Goal: Task Accomplishment & Management: Manage account settings

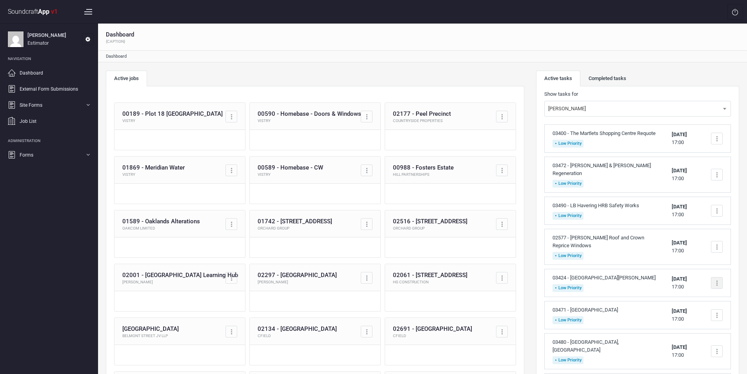
click at [715, 282] on div at bounding box center [717, 283] width 12 height 12
click at [677, 303] on link "Complete task" at bounding box center [684, 302] width 78 height 16
click at [717, 139] on div at bounding box center [717, 138] width 1 height 1
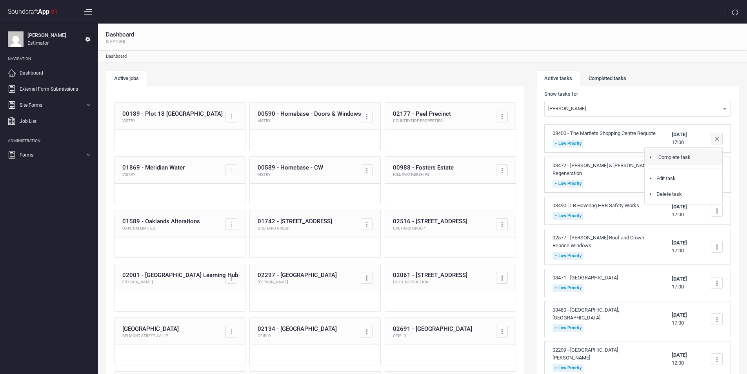
click at [686, 162] on link "Complete task" at bounding box center [684, 157] width 78 height 16
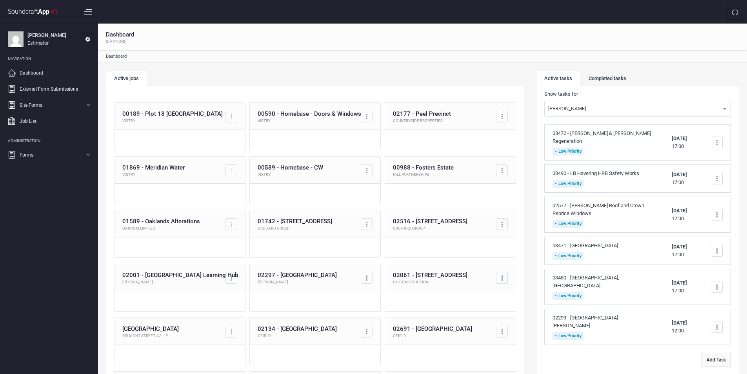
click at [713, 353] on button "Add Task" at bounding box center [716, 360] width 29 height 14
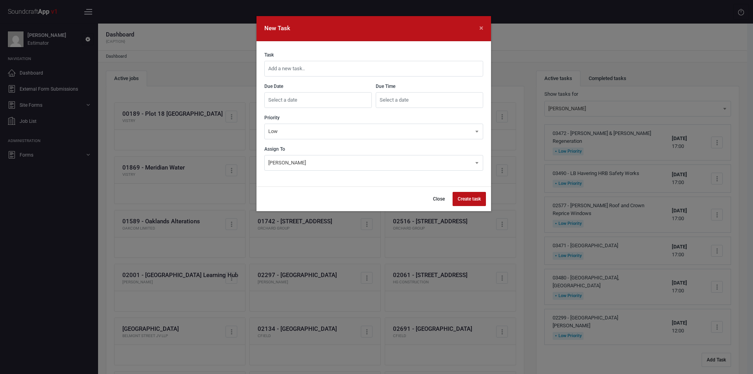
click at [424, 71] on input "text" at bounding box center [373, 69] width 219 height 16
type input "03496 - [PERSON_NAME] Spencers [PERSON_NAME]"
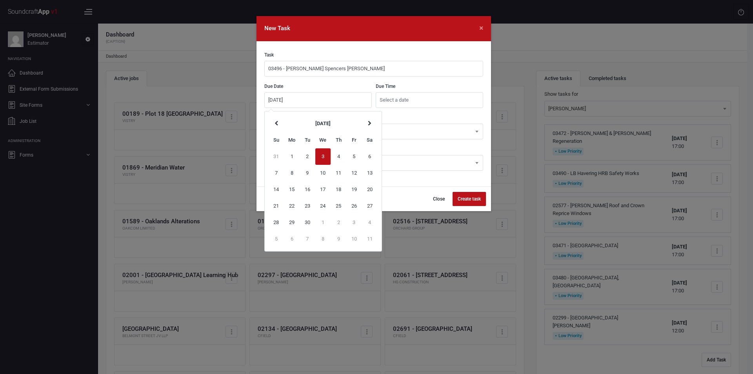
type input "[DATE]"
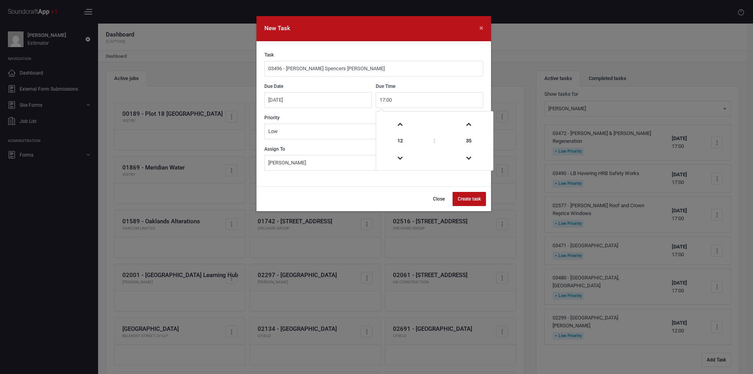
type input "17:00"
click at [469, 199] on button "Create task" at bounding box center [469, 199] width 33 height 14
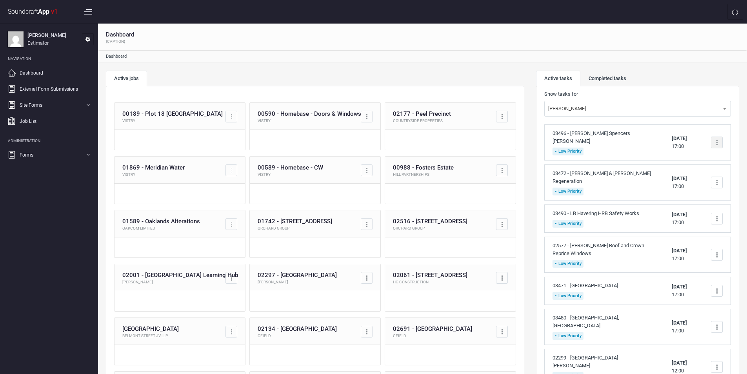
click at [719, 137] on div at bounding box center [717, 142] width 12 height 12
click at [677, 158] on link "Complete task" at bounding box center [684, 161] width 78 height 16
